Goal: Task Accomplishment & Management: Complete application form

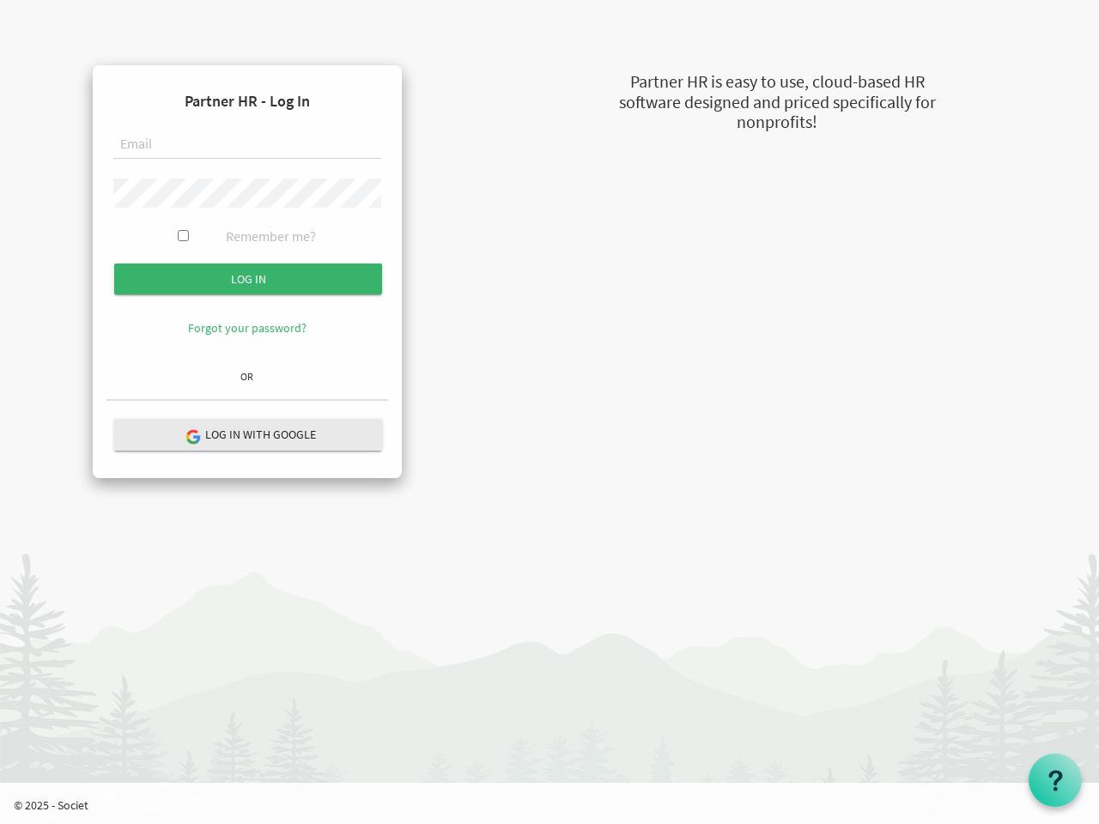
click at [247, 221] on form "Partner HR - Log In Remember me? Log in" at bounding box center [247, 220] width 282 height 283
click at [248, 279] on input "Log in" at bounding box center [248, 279] width 268 height 31
click at [248, 402] on hr at bounding box center [247, 400] width 282 height 3
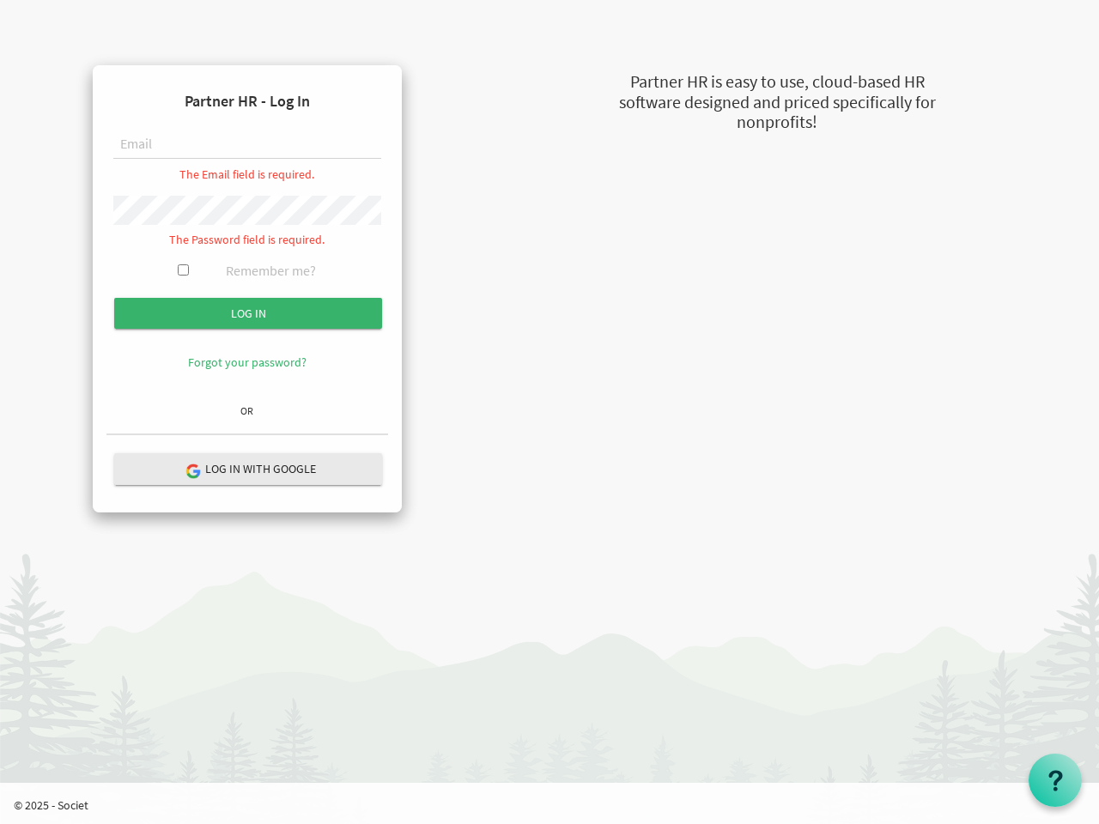
click at [1055, 780] on use at bounding box center [1055, 780] width 14 height 21
